Goal: Communication & Community: Answer question/provide support

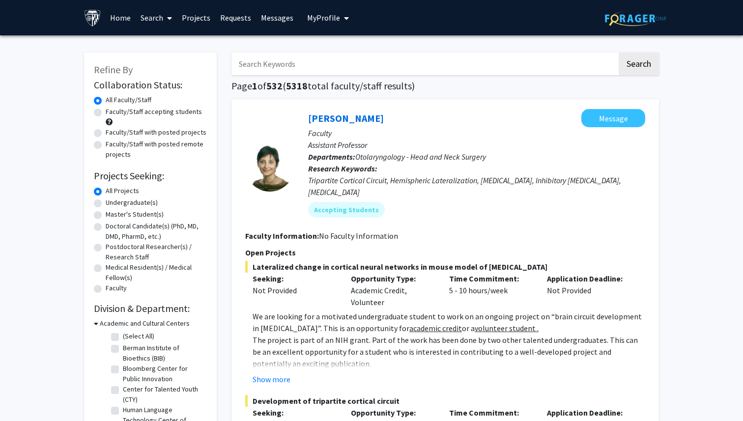
click at [330, 19] on span "My Profile" at bounding box center [323, 18] width 33 height 10
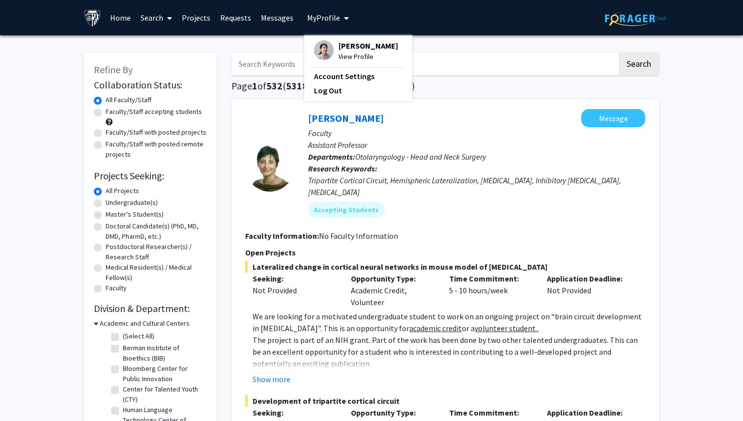
click at [342, 55] on span "View Profile" at bounding box center [367, 56] width 59 height 11
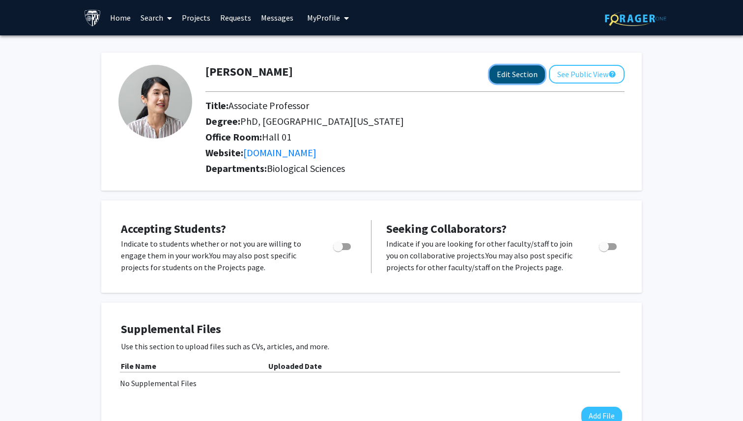
click at [503, 78] on button "Edit Section" at bounding box center [516, 74] width 55 height 18
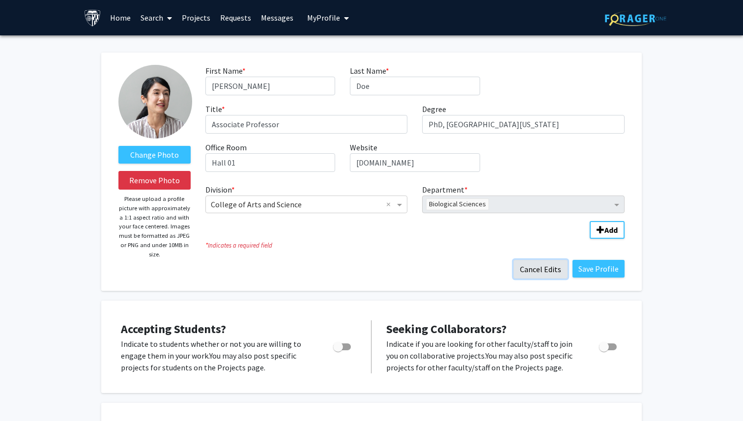
click at [554, 277] on button "Cancel Edits" at bounding box center [540, 269] width 54 height 19
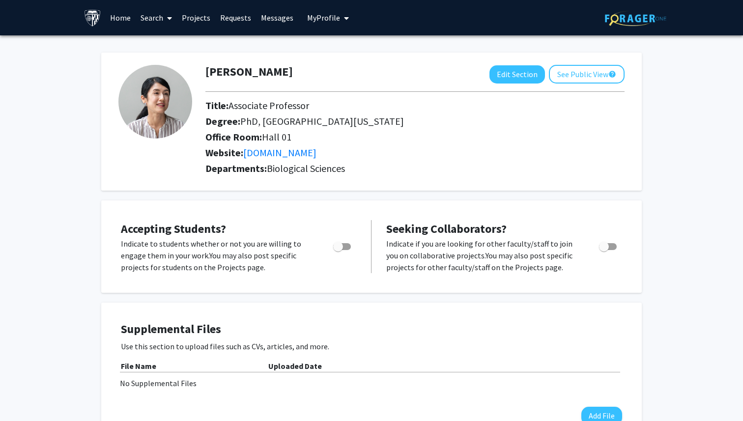
click at [164, 26] on span at bounding box center [167, 18] width 9 height 34
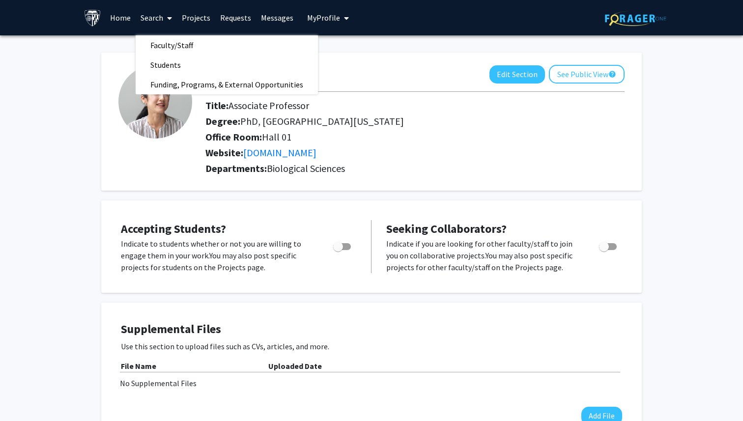
click at [163, 25] on link "Search" at bounding box center [156, 17] width 41 height 34
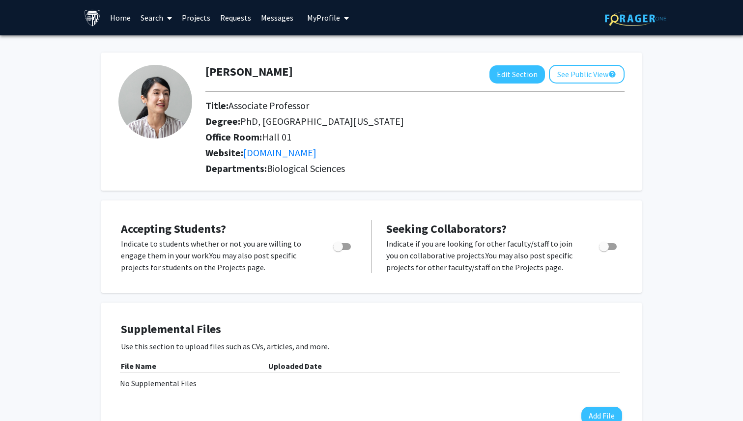
click at [163, 25] on link "Search" at bounding box center [156, 17] width 41 height 34
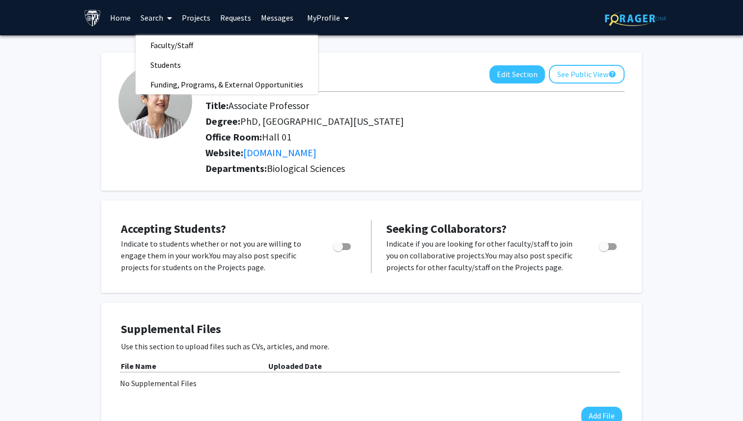
click at [195, 18] on link "Projects" at bounding box center [196, 17] width 38 height 34
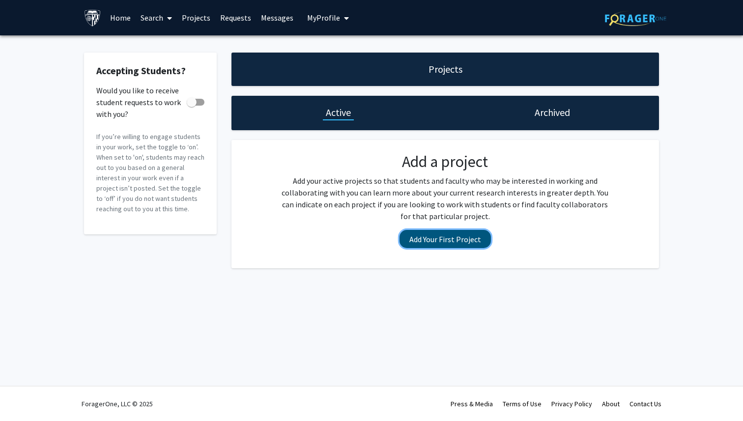
click at [429, 237] on button "Add Your First Project" at bounding box center [444, 239] width 91 height 18
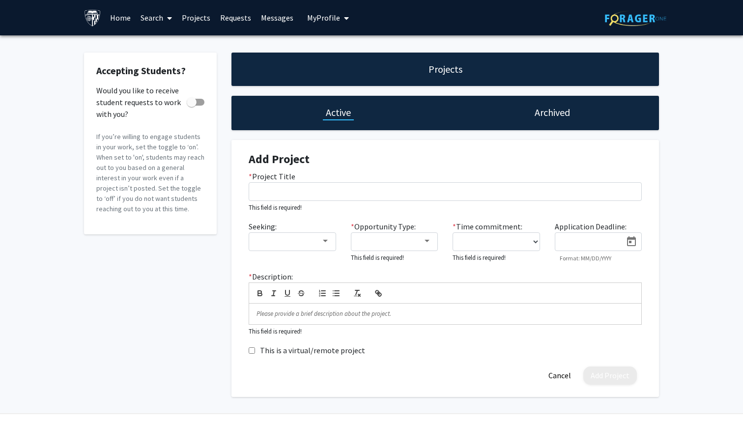
click at [155, 11] on link "Search" at bounding box center [156, 17] width 41 height 34
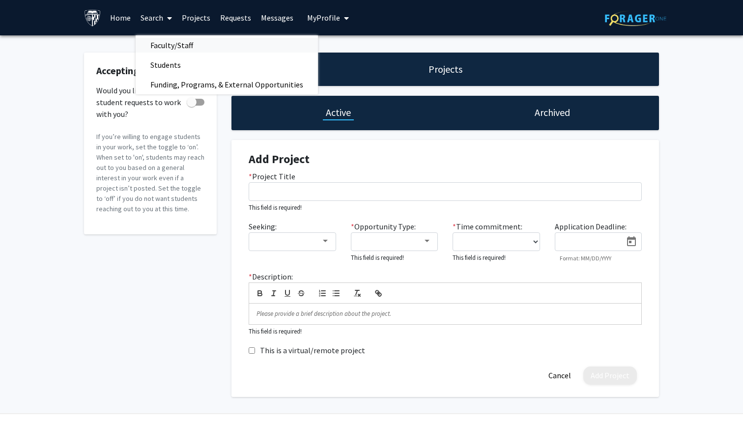
click at [174, 49] on span "Faculty/Staff" at bounding box center [172, 45] width 72 height 20
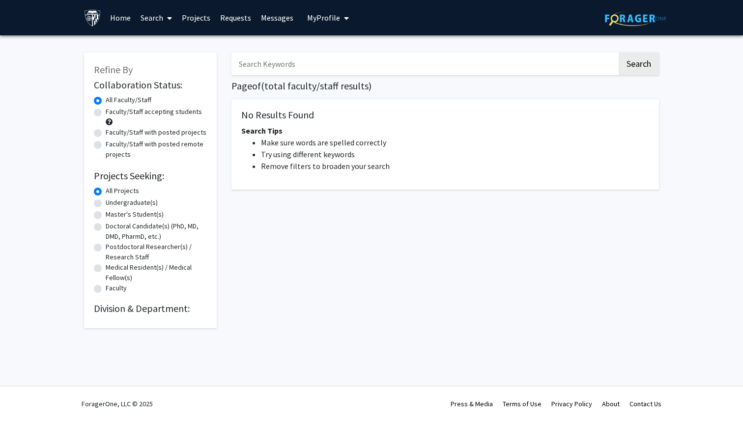
click at [291, 64] on input "Search Keywords" at bounding box center [424, 64] width 386 height 23
type input "[MEDICAL_DATA]"
click at [618, 53] on button "Search" at bounding box center [638, 64] width 40 height 23
click at [296, 68] on input "[MEDICAL_DATA]" at bounding box center [424, 64] width 386 height 23
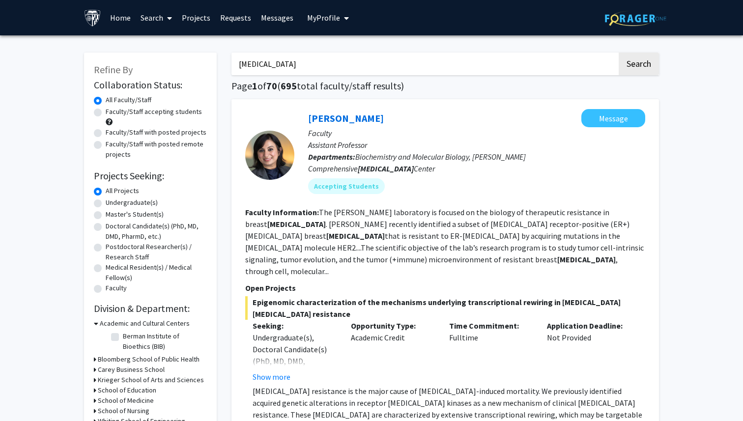
type input "c"
click at [618, 53] on button "Search" at bounding box center [638, 64] width 40 height 23
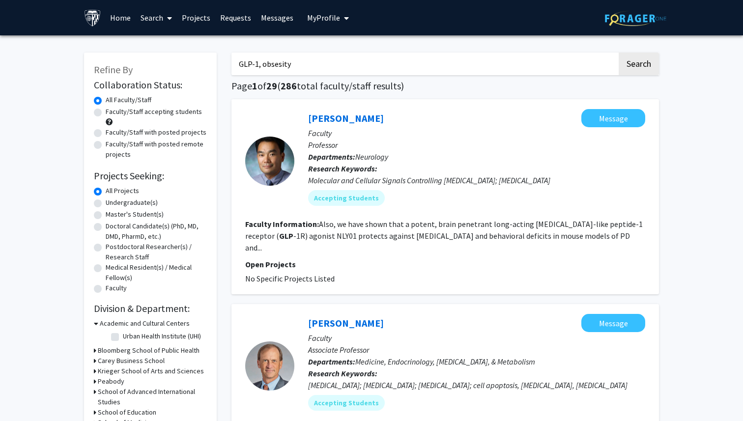
click at [279, 63] on input "GLP-1, obsesity" at bounding box center [424, 64] width 386 height 23
type input "GLP-1, obesity,"
click at [618, 53] on button "Search" at bounding box center [638, 64] width 40 height 23
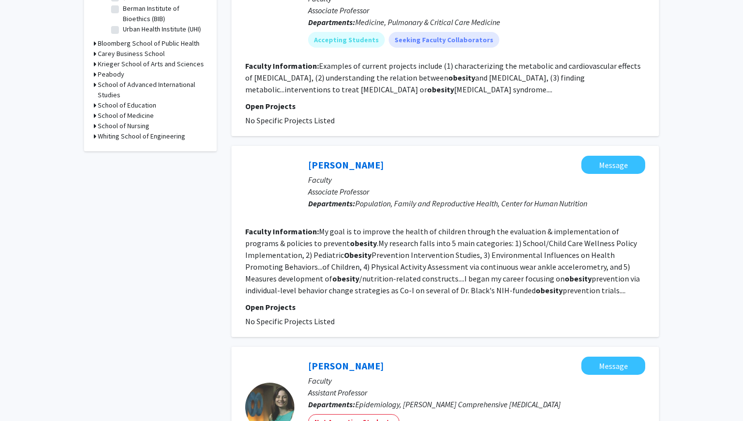
scroll to position [342, 0]
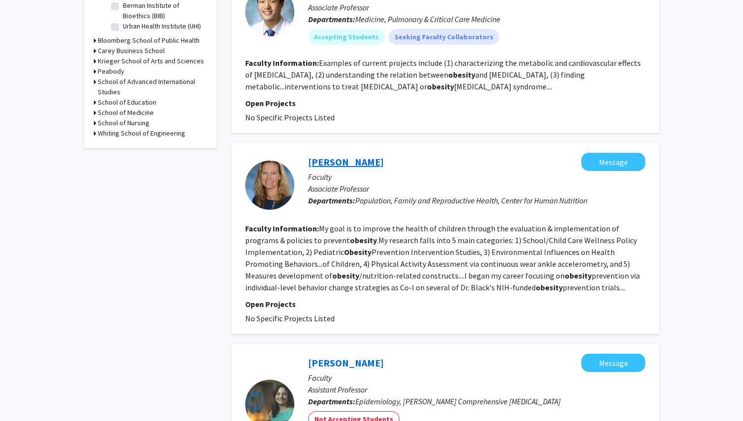
click at [336, 156] on link "[PERSON_NAME]" at bounding box center [346, 162] width 76 height 12
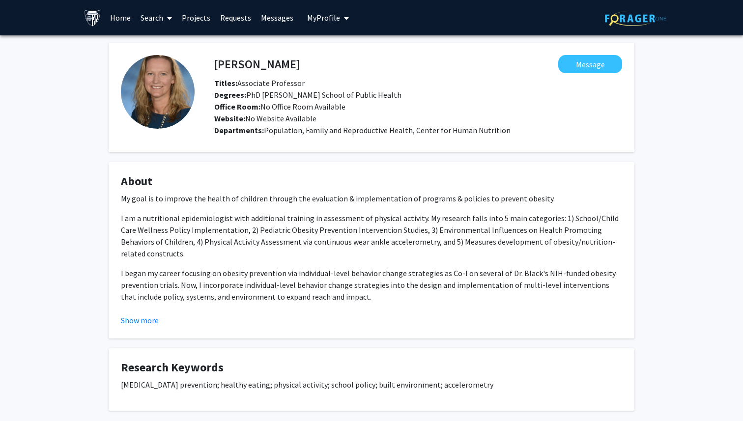
click at [122, 327] on fg-card "About My goal is to improve the health of children through the evaluation & imp…" at bounding box center [372, 250] width 526 height 176
click at [135, 317] on button "Show more" at bounding box center [140, 320] width 38 height 12
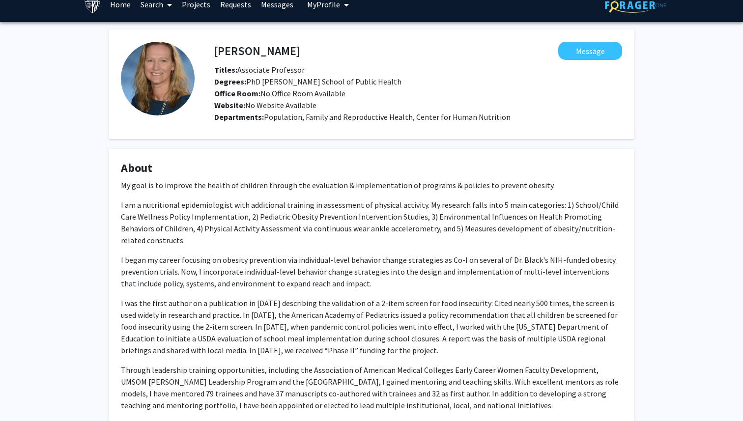
scroll to position [11, 0]
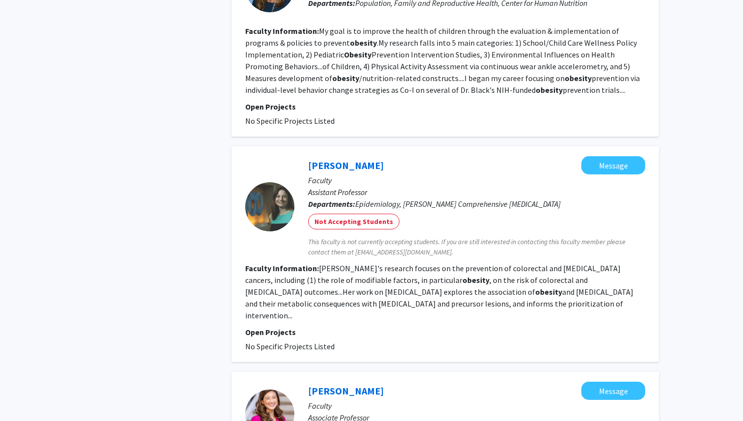
scroll to position [543, 0]
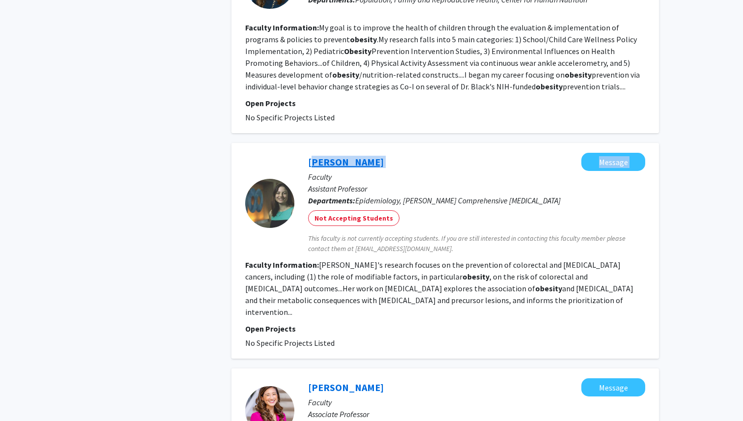
drag, startPoint x: 378, startPoint y: 154, endPoint x: 309, endPoint y: 153, distance: 68.8
click at [309, 153] on div "Corinne Joshu Message" at bounding box center [476, 162] width 337 height 18
copy div "Corinne Joshu Message"
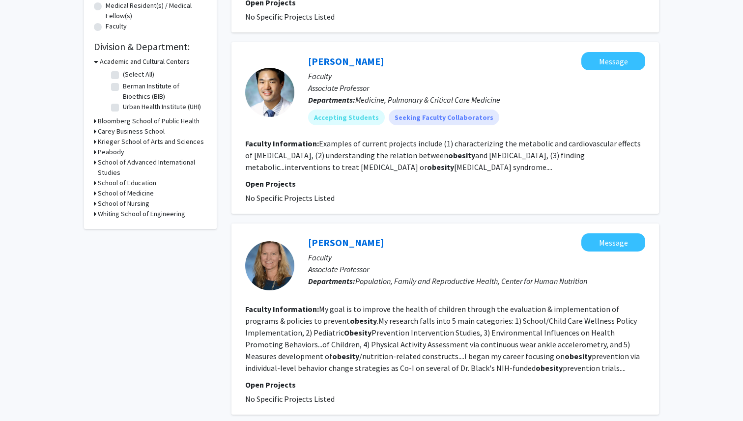
scroll to position [0, 0]
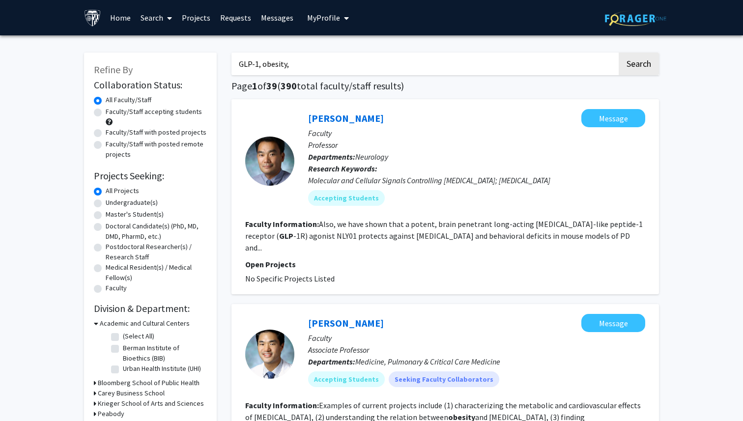
click at [228, 19] on link "Requests" at bounding box center [235, 17] width 41 height 34
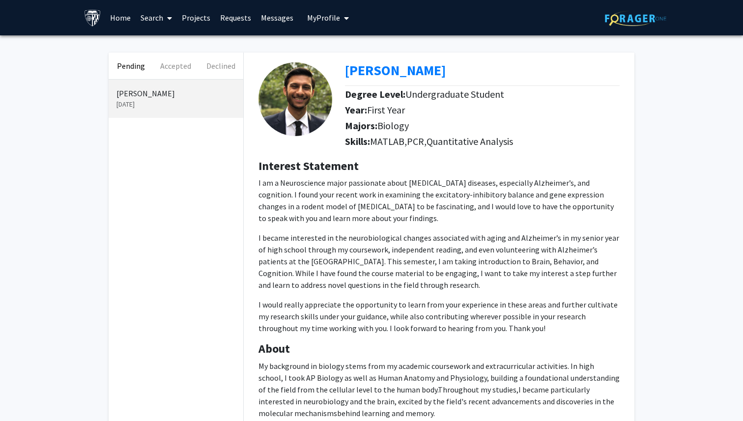
click at [318, 16] on span "My Profile" at bounding box center [323, 18] width 33 height 10
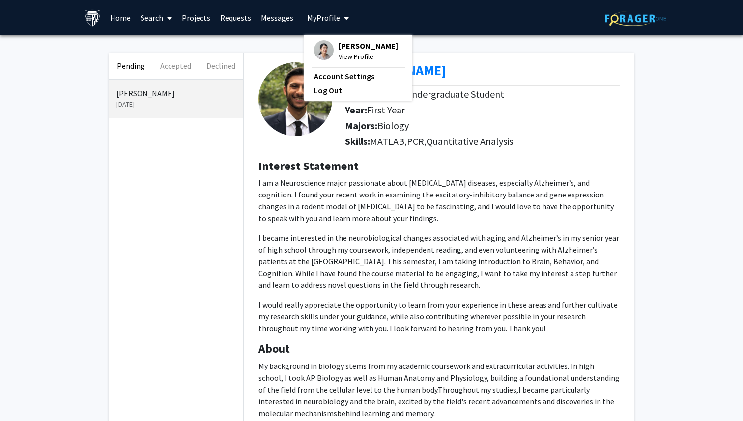
click at [346, 59] on span "View Profile" at bounding box center [367, 56] width 59 height 11
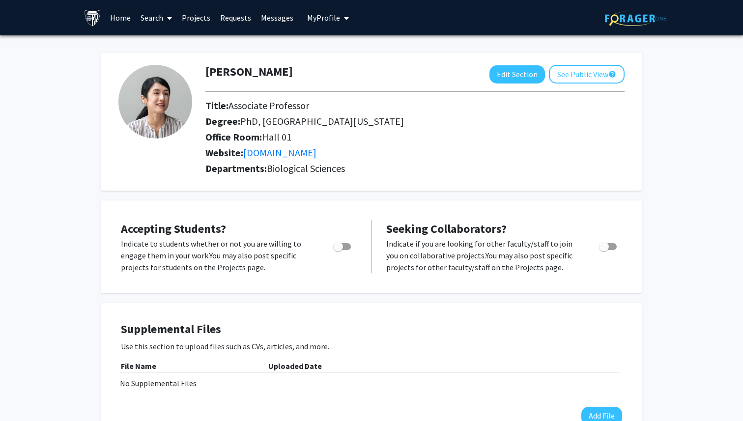
click at [225, 16] on link "Requests" at bounding box center [235, 17] width 41 height 34
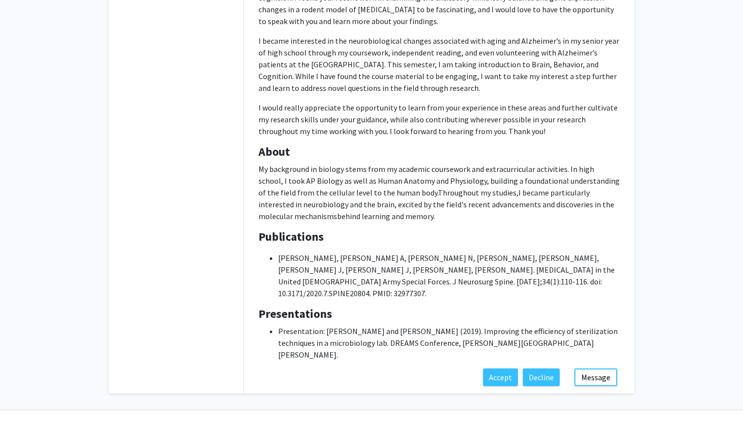
scroll to position [197, 0]
click at [594, 368] on button "Message" at bounding box center [595, 377] width 43 height 18
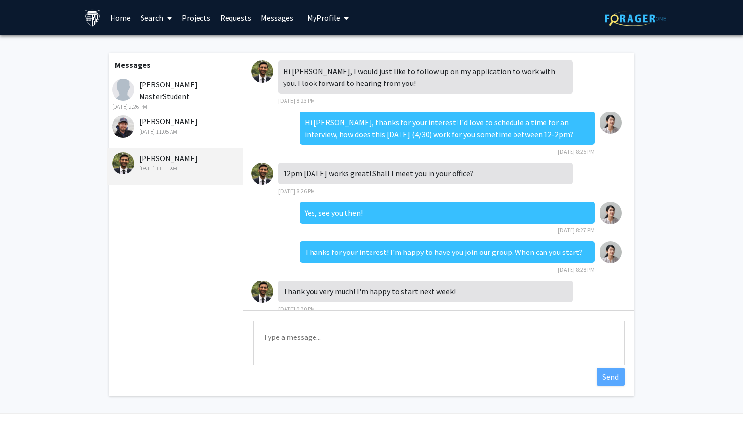
click at [241, 24] on link "Requests" at bounding box center [235, 17] width 41 height 34
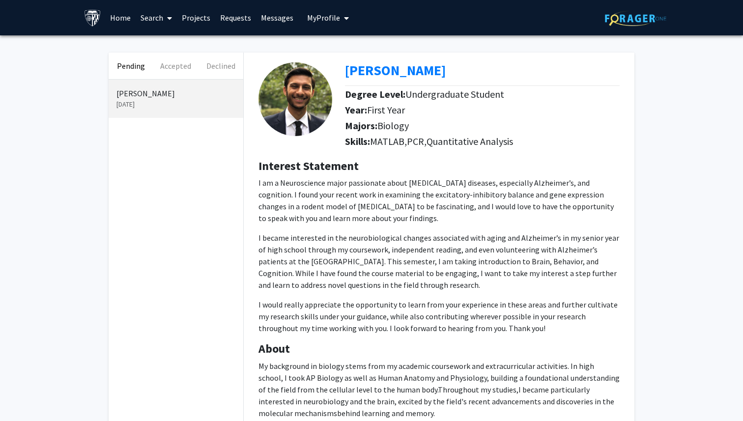
scroll to position [197, 0]
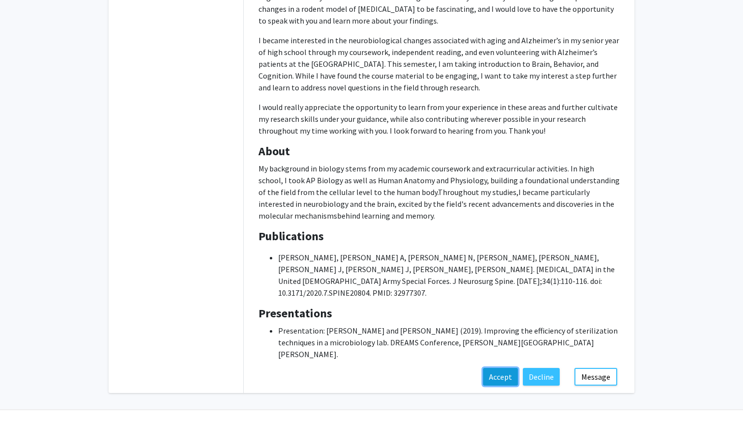
click at [507, 368] on button "Accept" at bounding box center [500, 377] width 35 height 18
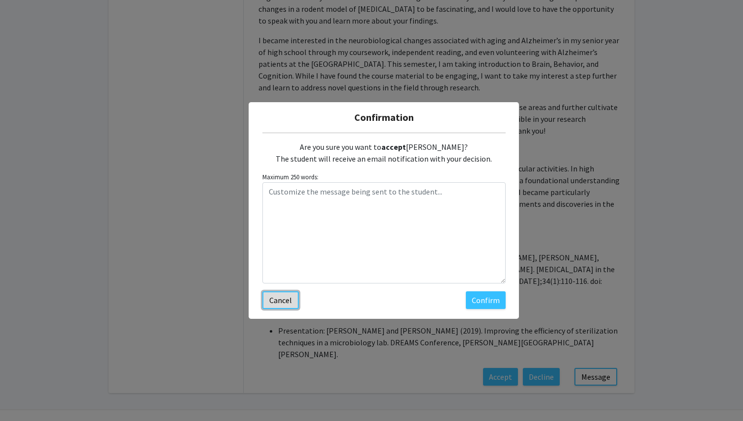
click at [281, 299] on button "Cancel" at bounding box center [280, 300] width 36 height 18
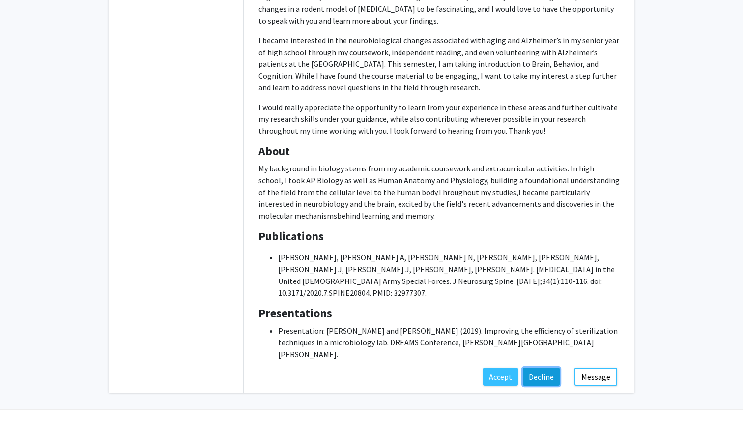
click at [539, 368] on button "Decline" at bounding box center [541, 377] width 37 height 18
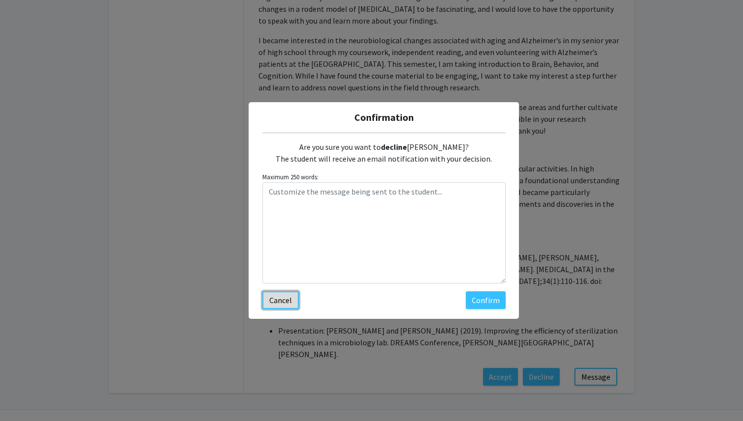
click at [284, 307] on button "Cancel" at bounding box center [280, 300] width 36 height 18
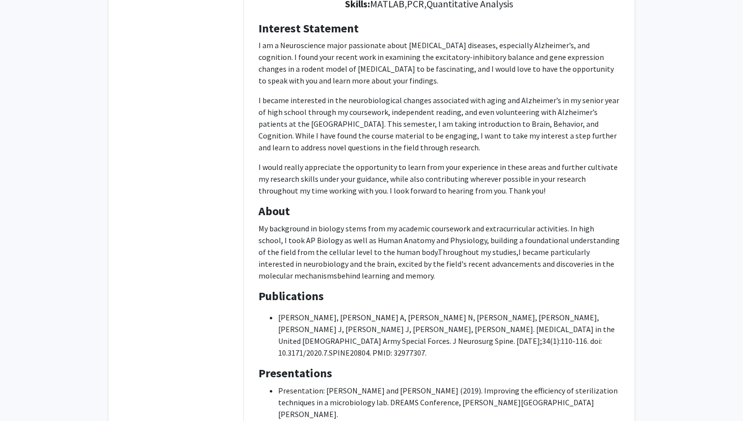
scroll to position [0, 0]
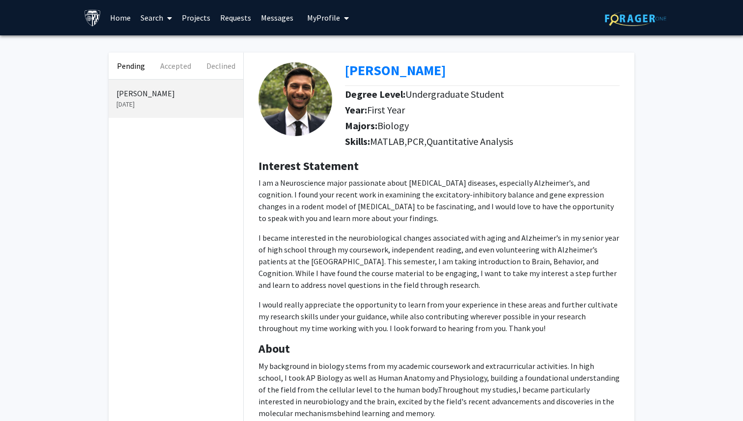
click at [233, 17] on link "Requests" at bounding box center [235, 17] width 41 height 34
